Goal: Find specific page/section: Find specific page/section

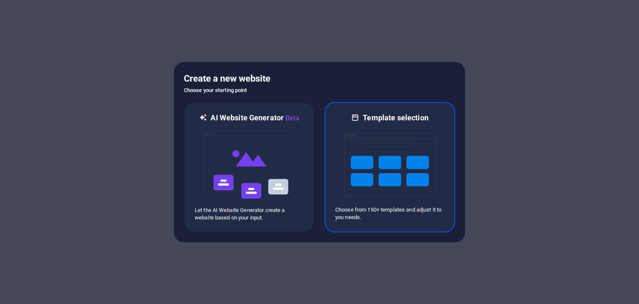
click at [383, 162] on img at bounding box center [390, 164] width 92 height 83
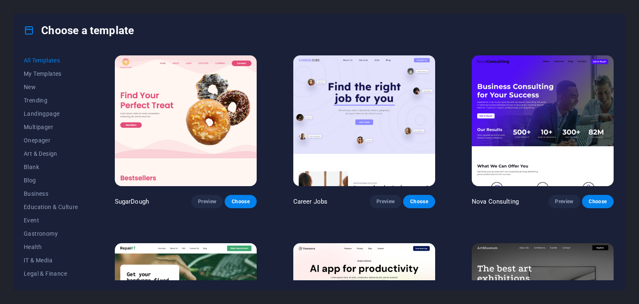
scroll to position [120, 0]
click at [46, 164] on span "Non-Profit" at bounding box center [51, 167] width 55 height 7
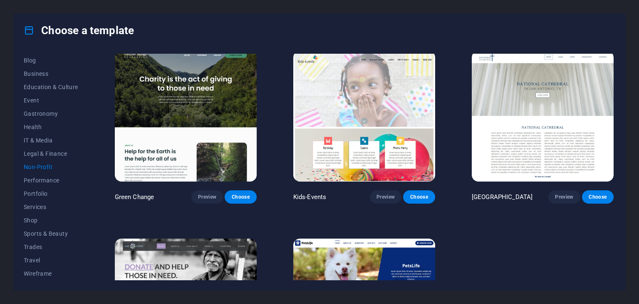
scroll to position [0, 0]
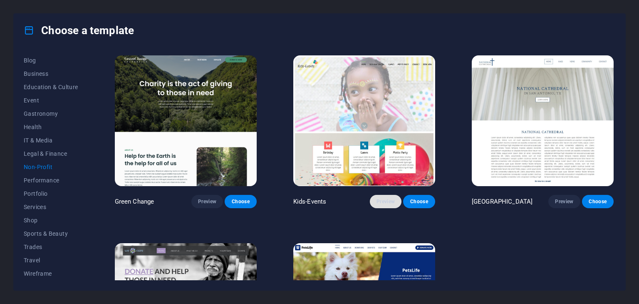
click at [381, 198] on span "Preview" at bounding box center [386, 201] width 18 height 7
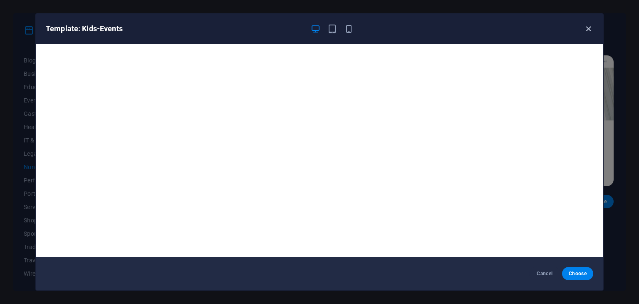
click at [589, 30] on icon "button" at bounding box center [589, 29] width 10 height 10
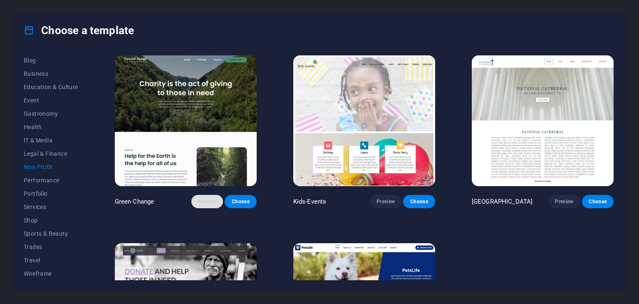
click at [206, 201] on span "Preview" at bounding box center [207, 201] width 18 height 7
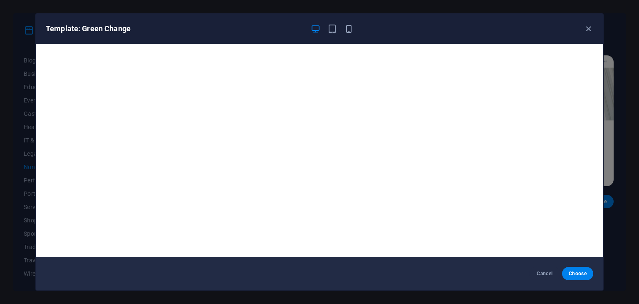
scroll to position [2, 0]
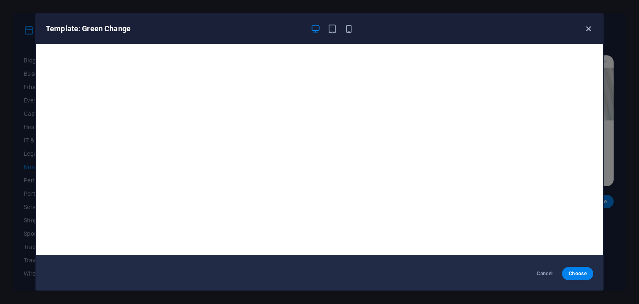
click at [590, 29] on icon "button" at bounding box center [589, 29] width 10 height 10
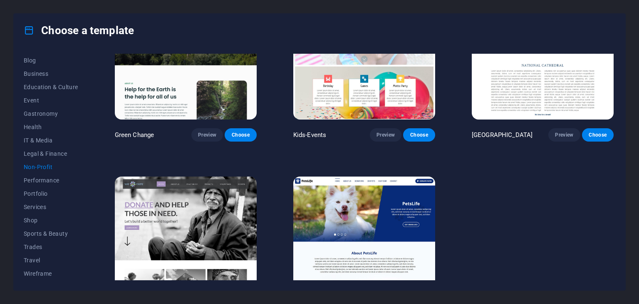
scroll to position [114, 0]
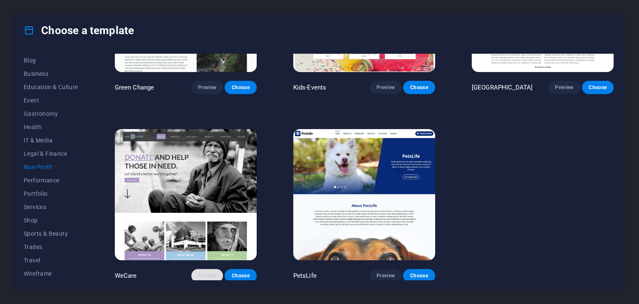
click at [206, 275] on span "Preview" at bounding box center [207, 275] width 18 height 7
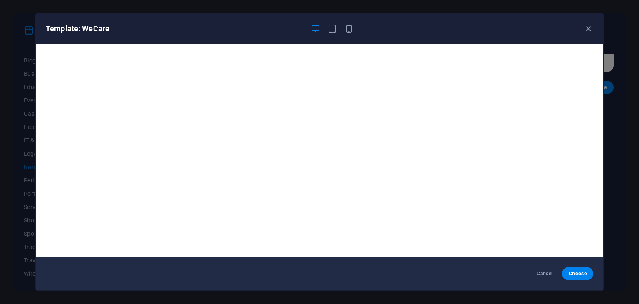
click at [15, 122] on div "Template: WeCare Cancel Choose" at bounding box center [319, 152] width 639 height 304
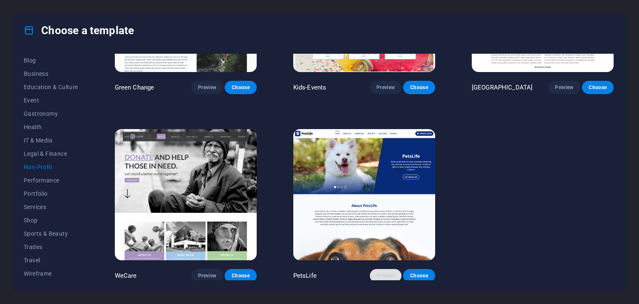
click at [383, 275] on span "Preview" at bounding box center [386, 275] width 18 height 7
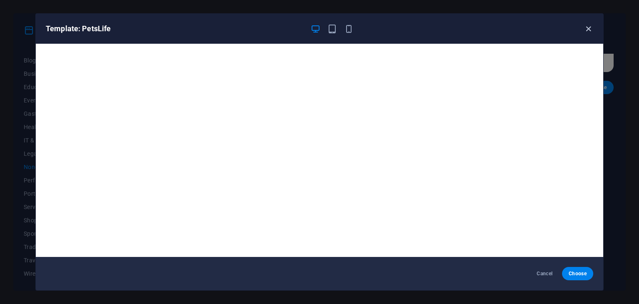
click at [590, 29] on icon "button" at bounding box center [589, 29] width 10 height 10
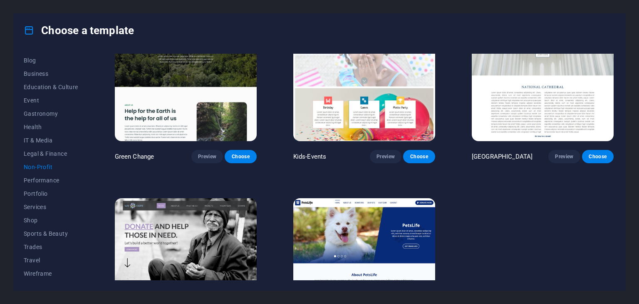
scroll to position [0, 0]
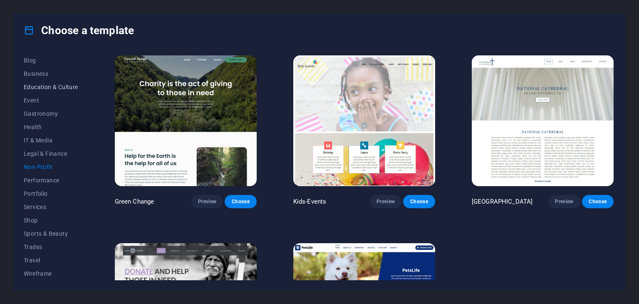
click at [35, 87] on span "Education & Culture" at bounding box center [51, 87] width 55 height 7
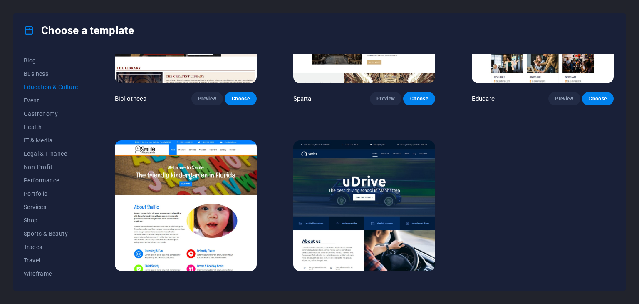
scroll to position [301, 0]
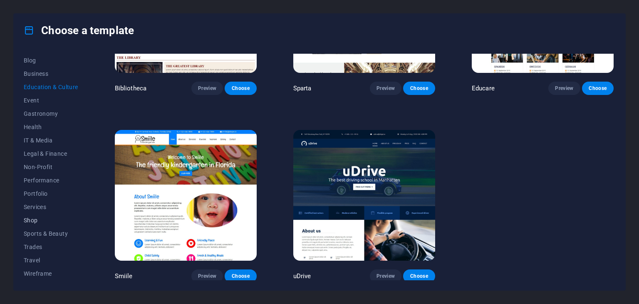
click at [32, 221] on span "Shop" at bounding box center [51, 220] width 55 height 7
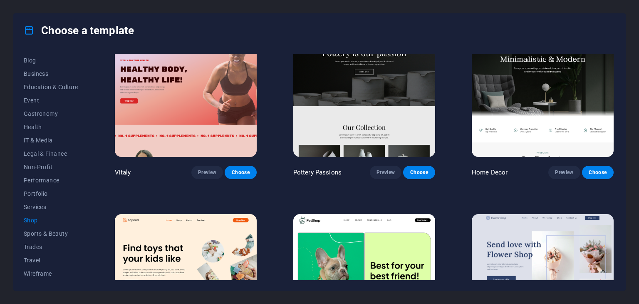
scroll to position [0, 0]
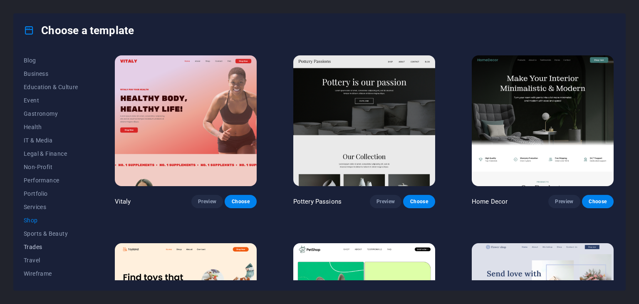
click at [33, 246] on span "Trades" at bounding box center [51, 246] width 55 height 7
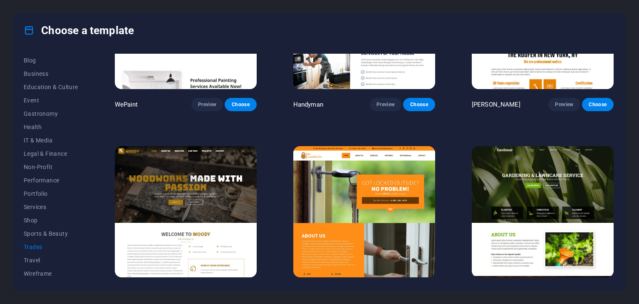
scroll to position [125, 0]
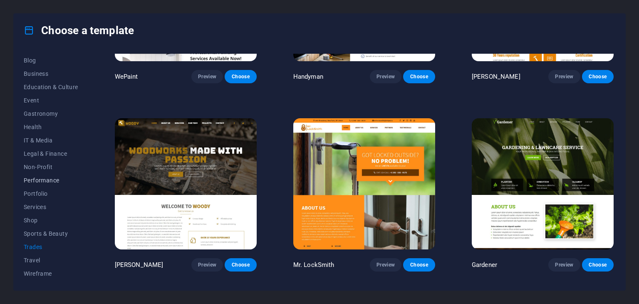
click at [40, 179] on span "Performance" at bounding box center [51, 180] width 55 height 7
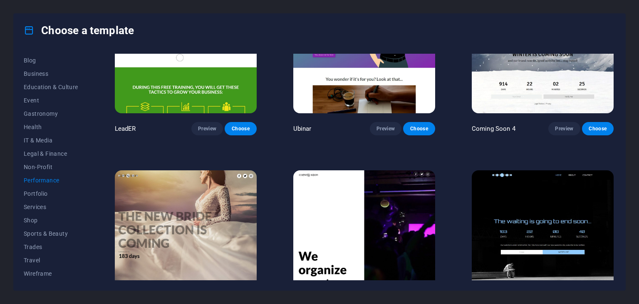
scroll to position [862, 0]
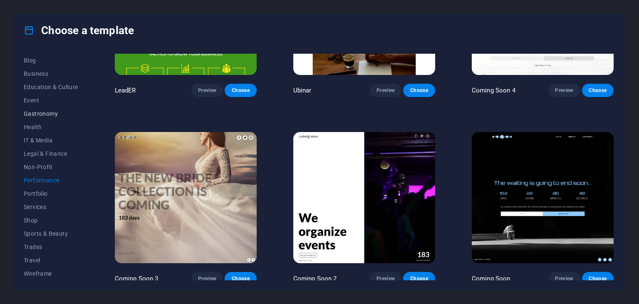
click at [37, 114] on span "Gastronomy" at bounding box center [51, 113] width 55 height 7
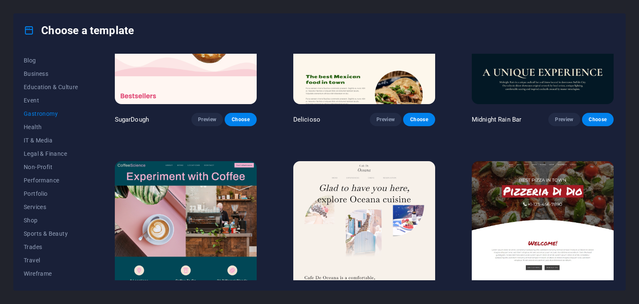
scroll to position [0, 0]
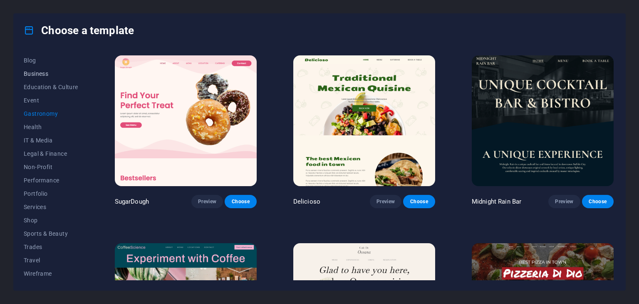
click at [33, 70] on span "Business" at bounding box center [51, 73] width 55 height 7
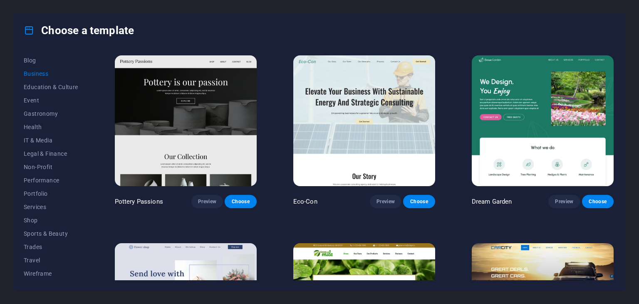
click at [34, 70] on span "Business" at bounding box center [51, 73] width 55 height 7
